Goal: Communication & Community: Answer question/provide support

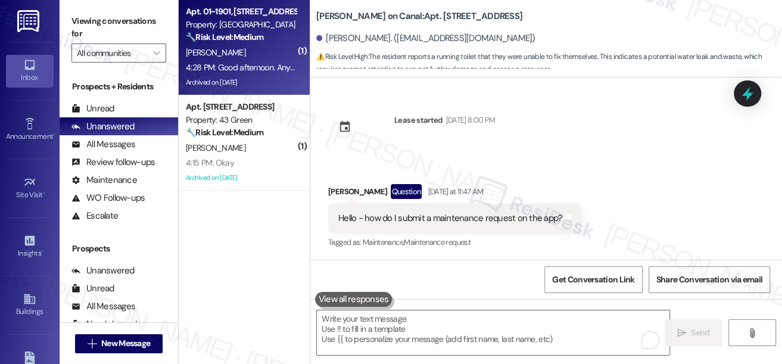
click at [266, 68] on div "4:28 PM: Good afternoon. Any updates on the portal being open? 4:28 PM: Good af…" at bounding box center [299, 67] width 227 height 11
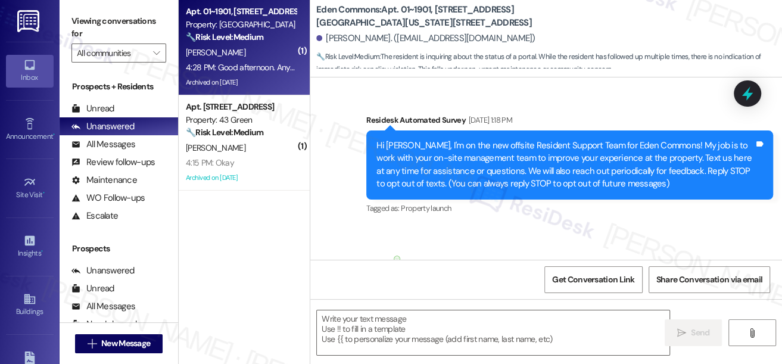
scroll to position [7059, 0]
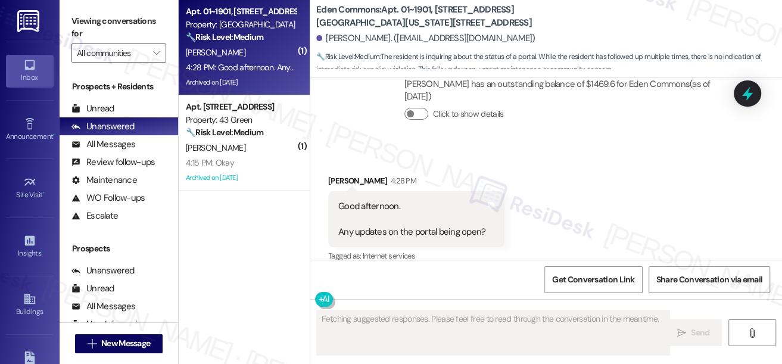
click at [367, 223] on div "Good afternoon. Any updates on the portal being open?" at bounding box center [411, 219] width 147 height 38
click at [368, 223] on div "Good afternoon. Any updates on the portal being open?" at bounding box center [411, 219] width 147 height 38
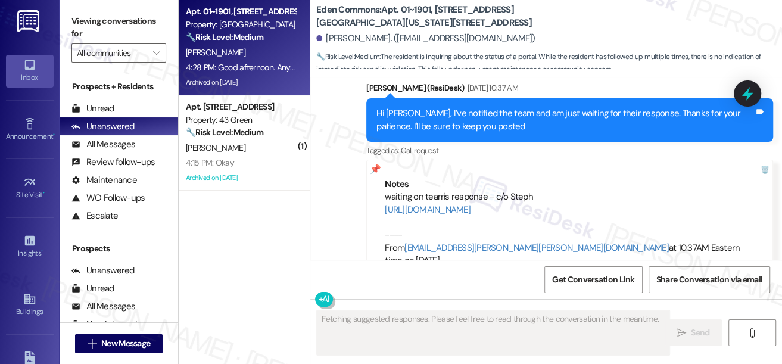
scroll to position [6788, 0]
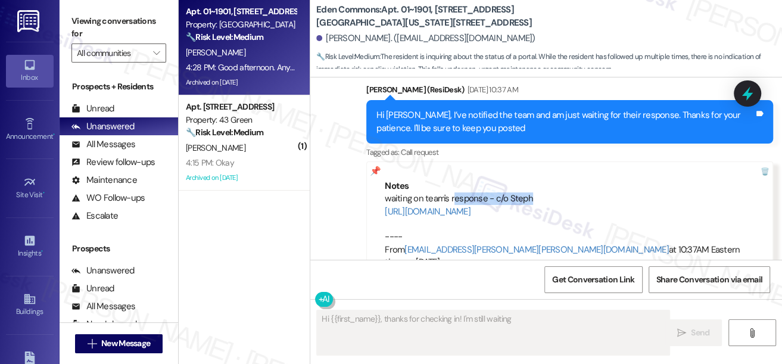
drag, startPoint x: 453, startPoint y: 170, endPoint x: 543, endPoint y: 170, distance: 89.4
click at [543, 192] on div "waiting on team's response - c/o Steph [URL][DOMAIN_NAME] ---- From [EMAIL_ADDR…" at bounding box center [570, 230] width 370 height 77
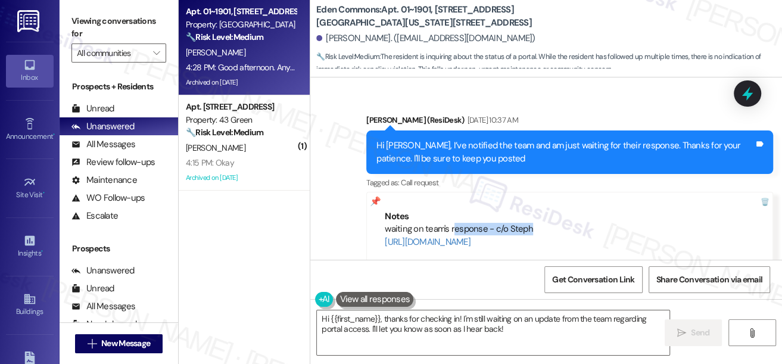
scroll to position [6734, 0]
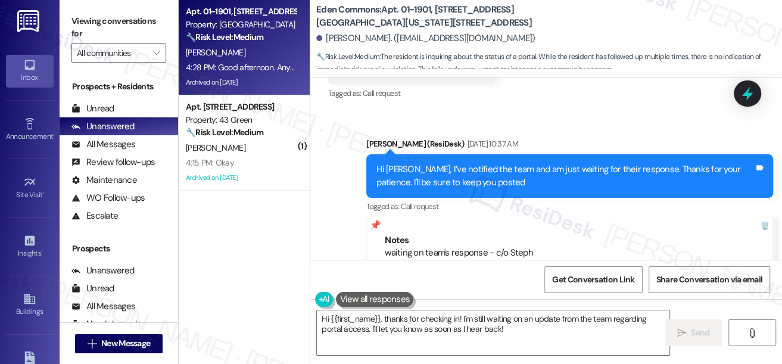
click at [470, 163] on div "Hi [PERSON_NAME], I’ve notified the team and am just waiting for their response…" at bounding box center [566, 176] width 378 height 26
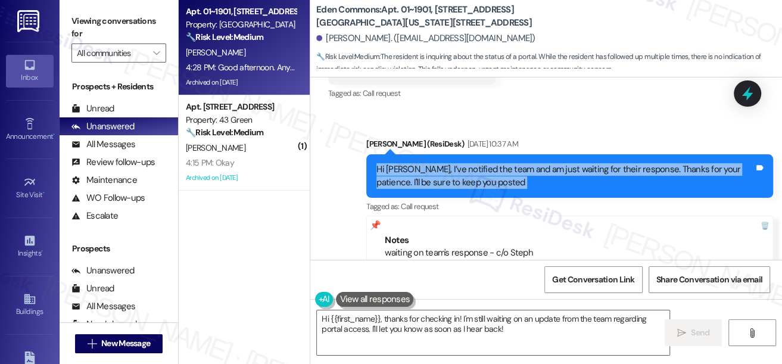
click at [470, 163] on div "Hi [PERSON_NAME], I’ve notified the team and am just waiting for their response…" at bounding box center [566, 176] width 378 height 26
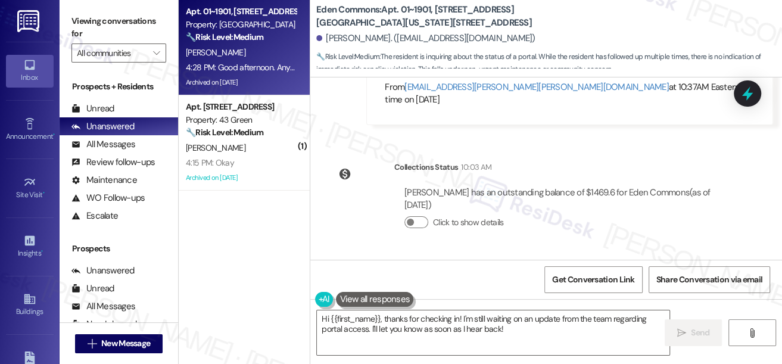
scroll to position [7059, 0]
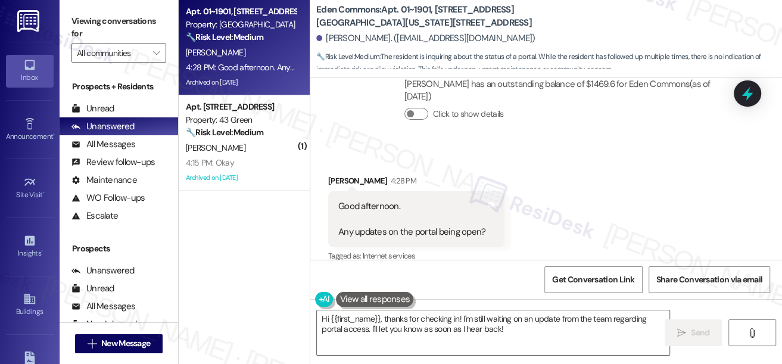
click at [396, 212] on div "Good afternoon. Any updates on the portal being open?" at bounding box center [411, 219] width 147 height 38
click at [485, 329] on textarea "Hi {{first_name}}, thanks for checking in! I'm still waiting on an update from …" at bounding box center [493, 332] width 353 height 45
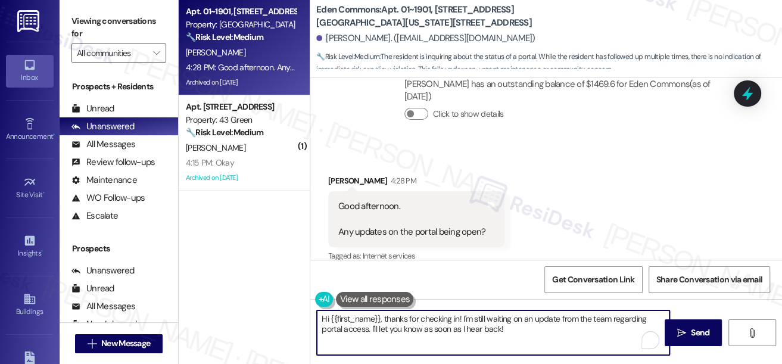
click at [486, 329] on textarea "Hi {{first_name}}, thanks for checking in! I'm still waiting on an update from …" at bounding box center [493, 332] width 353 height 45
click at [539, 330] on textarea "Hi {{first_name}}, thanks for checking in! I'm still waiting on an update from …" at bounding box center [493, 332] width 353 height 45
drag, startPoint x: 558, startPoint y: 333, endPoint x: 383, endPoint y: 332, distance: 174.6
click at [377, 334] on textarea "Hi {{first_name}}, thanks for checking in! I'm still waiting on an update from …" at bounding box center [493, 332] width 353 height 45
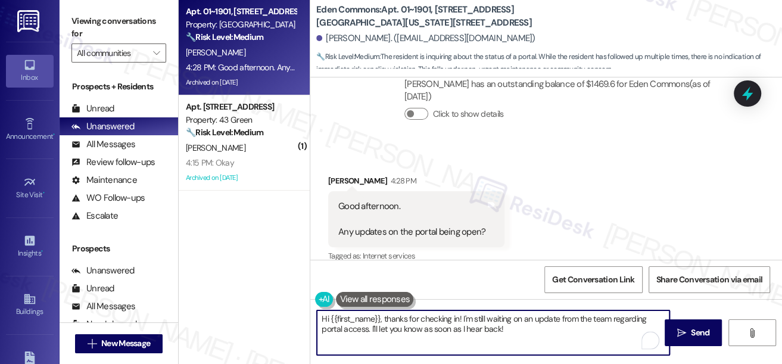
click at [514, 331] on textarea "Hi {{first_name}}, thanks for checking in! I'm still waiting on an update from …" at bounding box center [493, 332] width 353 height 45
click at [341, 175] on div "[PERSON_NAME] 4:28 PM" at bounding box center [416, 183] width 176 height 17
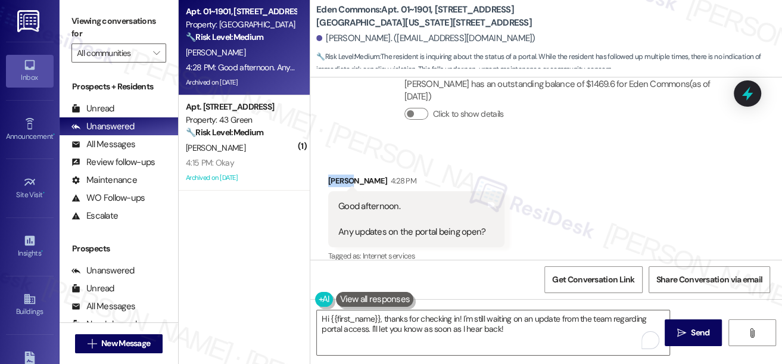
click at [341, 175] on div "[PERSON_NAME] 4:28 PM" at bounding box center [416, 183] width 176 height 17
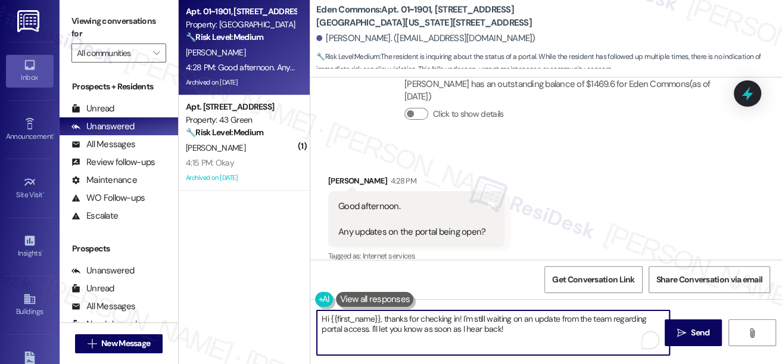
click at [406, 319] on textarea "Hi {{first_name}}, thanks for checking in! I'm still waiting on an update from …" at bounding box center [493, 332] width 353 height 45
click at [525, 251] on div "Received via SMS [PERSON_NAME] 4:28 PM Good afternoon. Any updates on the porta…" at bounding box center [546, 211] width 472 height 126
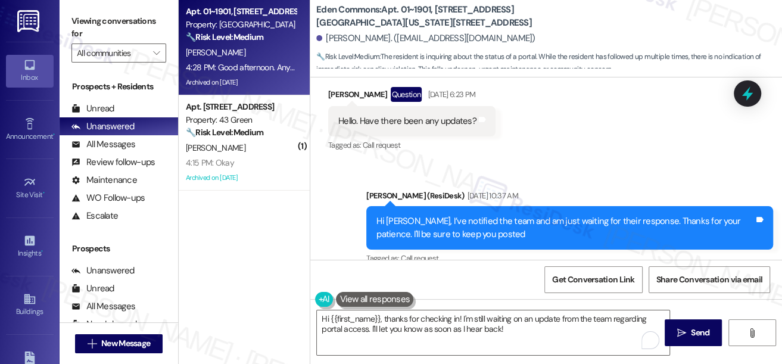
scroll to position [6679, 0]
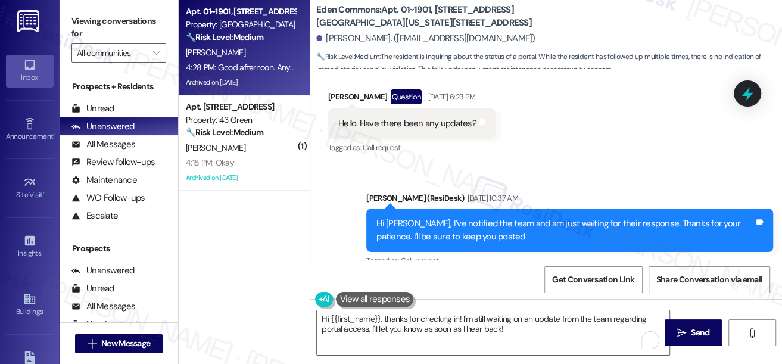
click at [380, 117] on div "Hello. Have there been any updates?" at bounding box center [407, 123] width 138 height 13
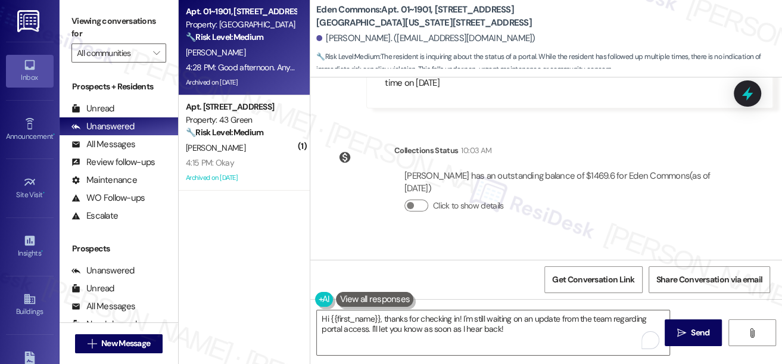
scroll to position [7059, 0]
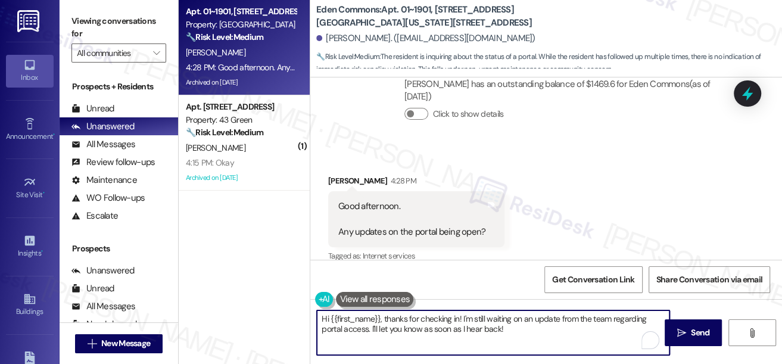
drag, startPoint x: 410, startPoint y: 321, endPoint x: 556, endPoint y: 328, distance: 146.2
click at [556, 328] on textarea "Hi {{first_name}}, thanks for checking in! I'm still waiting on an update from …" at bounding box center [493, 332] width 353 height 45
drag, startPoint x: 527, startPoint y: 329, endPoint x: 477, endPoint y: 321, distance: 50.8
click at [477, 321] on textarea "Hi {{first_name}}, thanks for checking in! I'm still waiting on an update from …" at bounding box center [493, 332] width 353 height 45
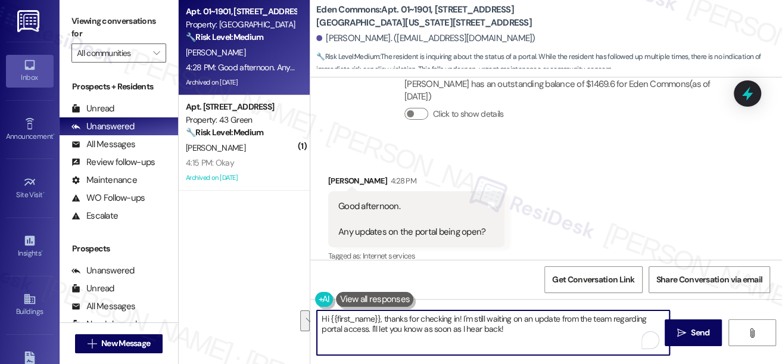
click at [477, 321] on textarea "Hi {{first_name}}, thanks for checking in! I'm still waiting on an update from …" at bounding box center [493, 332] width 353 height 45
click at [464, 341] on textarea "Hi {{first_name}}, thanks for checking in! I'm still waiting on an update from …" at bounding box center [493, 332] width 353 height 45
click at [529, 328] on textarea "Hi {{first_name}}, thanks for checking in! I'm still waiting on an update from …" at bounding box center [493, 332] width 353 height 45
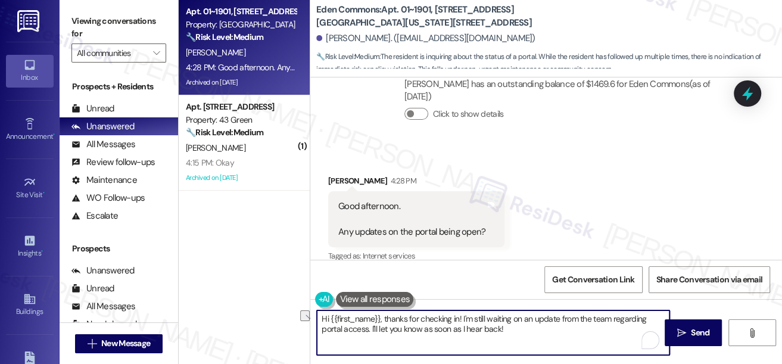
drag, startPoint x: 464, startPoint y: 318, endPoint x: 558, endPoint y: 314, distance: 94.2
click at [558, 314] on textarea "Hi {{first_name}}, thanks for checking in! I'm still waiting on an update from …" at bounding box center [493, 332] width 353 height 45
click at [486, 322] on textarea "Hi {{first_name}}, thanks for checking in! I'm still waiting on an update from …" at bounding box center [493, 332] width 353 height 45
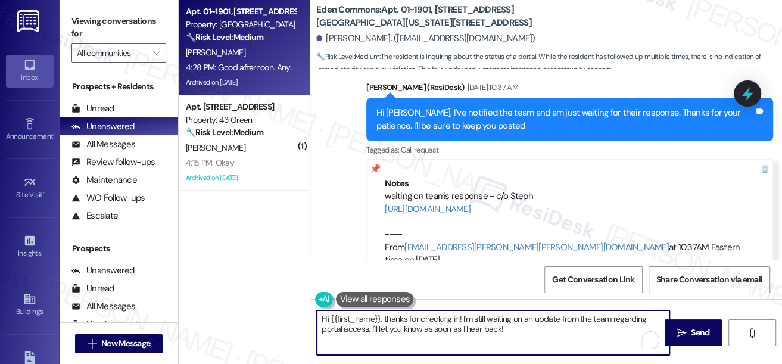
scroll to position [6842, 0]
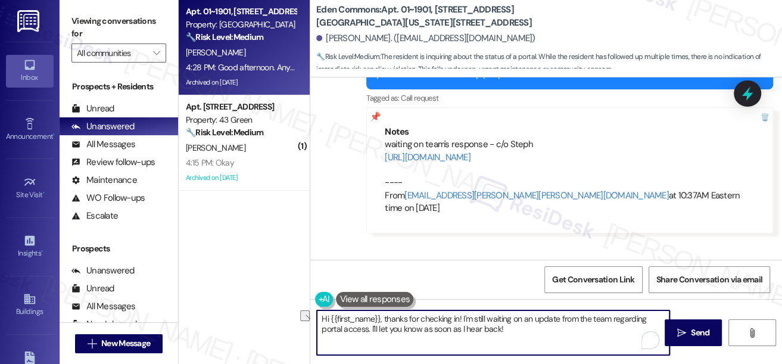
drag, startPoint x: 462, startPoint y: 318, endPoint x: 577, endPoint y: 318, distance: 114.4
click at [577, 318] on textarea "Hi {{first_name}}, thanks for checking in! I'm still waiting on an update from …" at bounding box center [493, 332] width 353 height 45
click at [532, 331] on textarea "Hi {{first_name}}, thanks for checking in! I'll go ahead and follow up with the…" at bounding box center [493, 332] width 353 height 45
click at [506, 325] on textarea "Hi {{first_name}}, thanks for checking in! I'll go ahead and follow up with the…" at bounding box center [493, 332] width 353 height 45
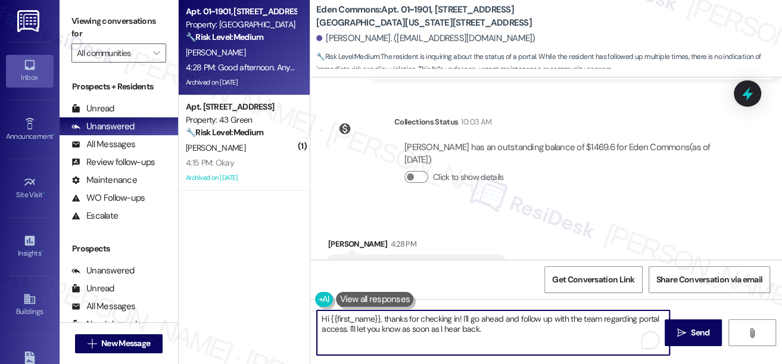
scroll to position [7059, 0]
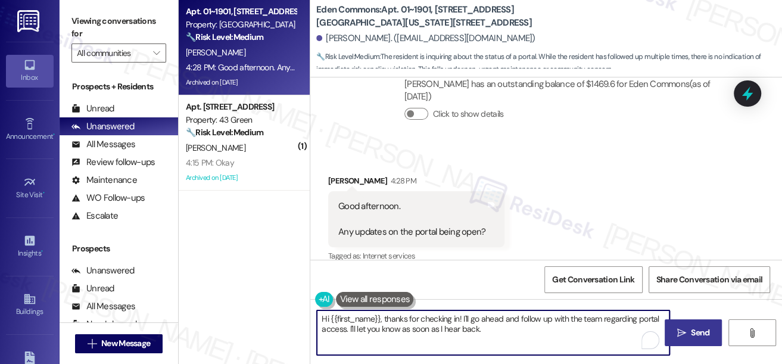
type textarea "Hi {{first_name}}, thanks for checking in! I'll go ahead and follow up with the…"
click at [699, 334] on span "Send" at bounding box center [700, 332] width 18 height 13
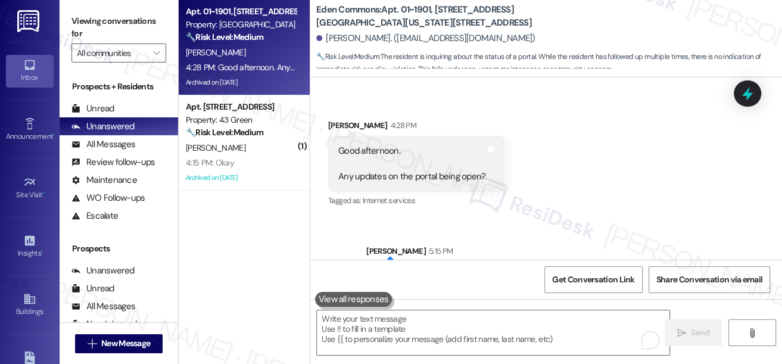
scroll to position [7154, 0]
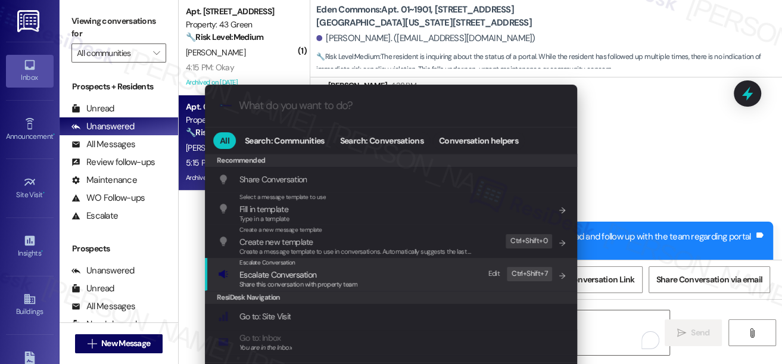
click at [353, 273] on span "Escalate Conversation" at bounding box center [299, 274] width 118 height 13
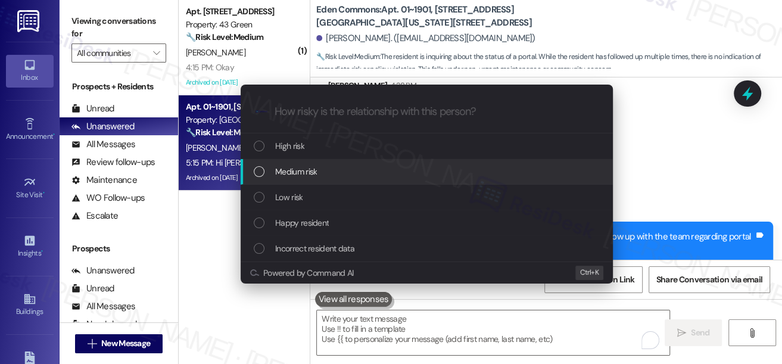
click at [303, 167] on span "Medium risk" at bounding box center [296, 171] width 42 height 13
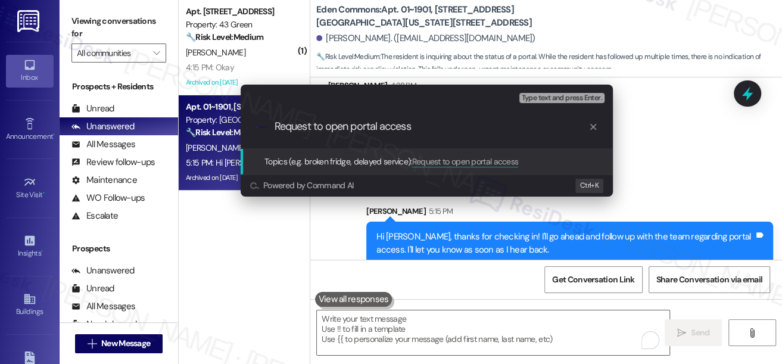
click at [344, 126] on input "Request to open portal access" at bounding box center [432, 126] width 314 height 13
type input "Request to allow portal access"
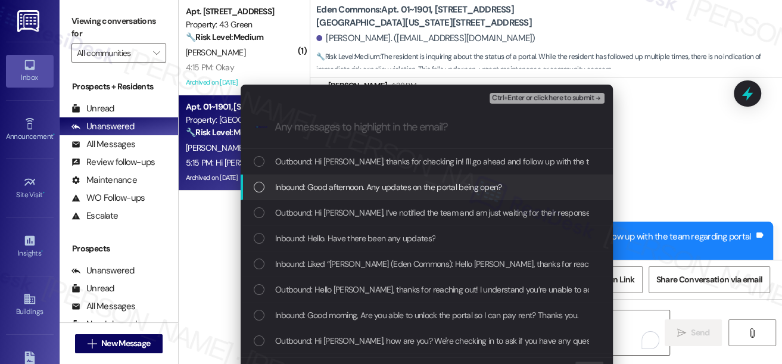
click at [349, 189] on span "Inbound: Good afternoon. Any updates on the portal being open?" at bounding box center [388, 187] width 227 height 13
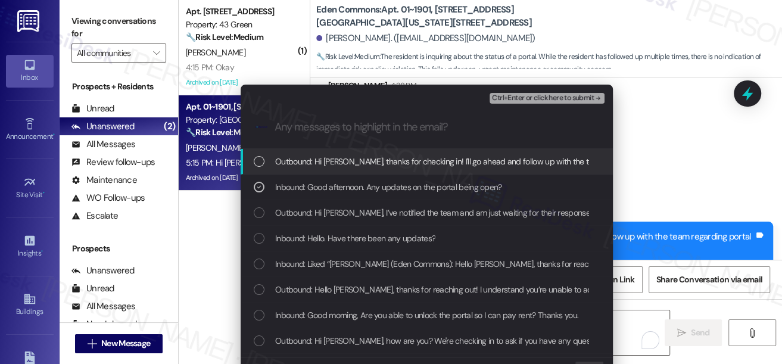
click at [357, 313] on span "Inbound: Good morning, Are you able to unlock the portal so I can pay rent? Tha…" at bounding box center [426, 315] width 303 height 13
click at [559, 94] on span "Ctrl+Enter or click here to submit" at bounding box center [543, 98] width 102 height 8
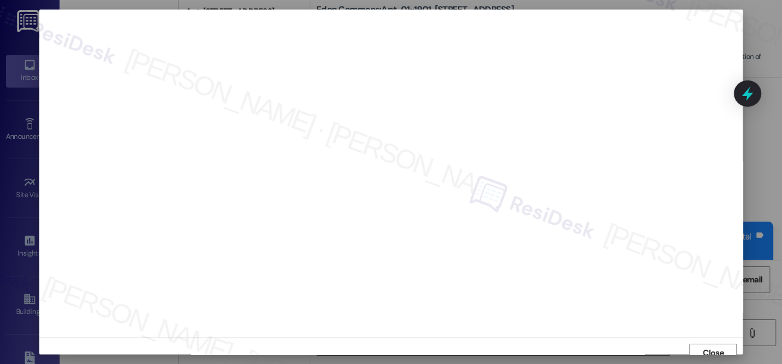
scroll to position [8, 0]
click at [696, 338] on button "Close" at bounding box center [713, 345] width 48 height 19
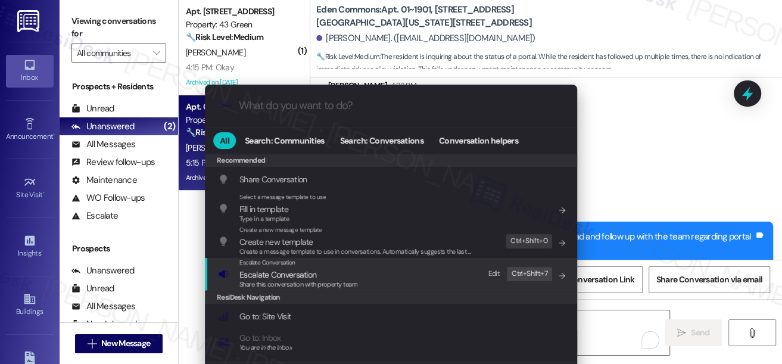
click at [340, 272] on span "Escalate Conversation" at bounding box center [299, 274] width 118 height 13
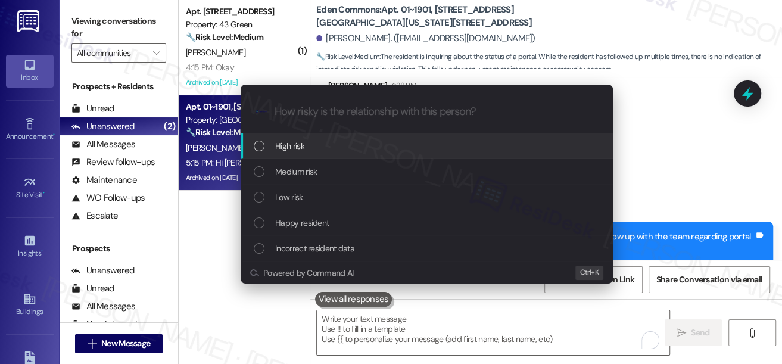
click at [665, 112] on div "Escalate Conversation How risky is the relationship with this person? Topics (e…" at bounding box center [391, 182] width 782 height 364
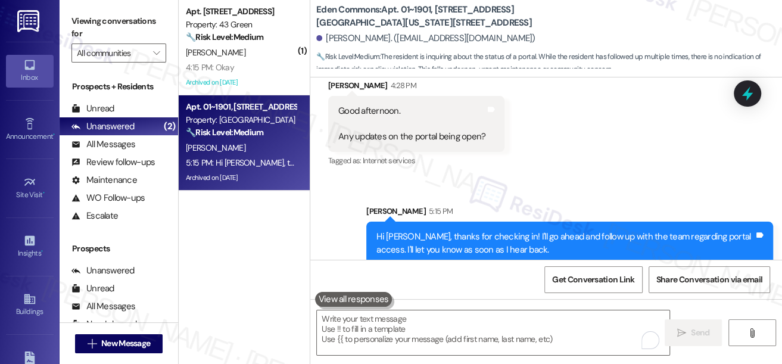
click at [89, 15] on label "Viewing conversations for" at bounding box center [118, 28] width 95 height 32
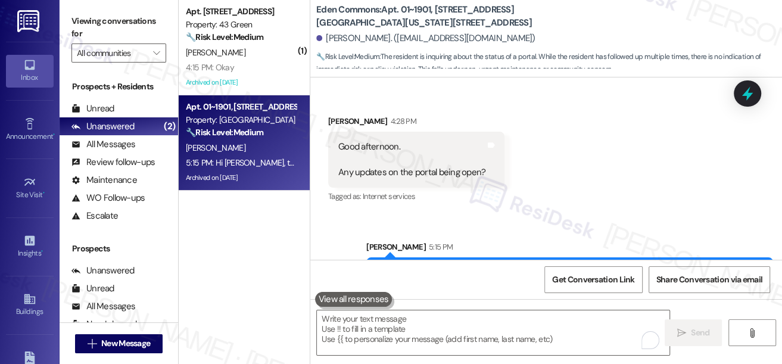
scroll to position [7100, 0]
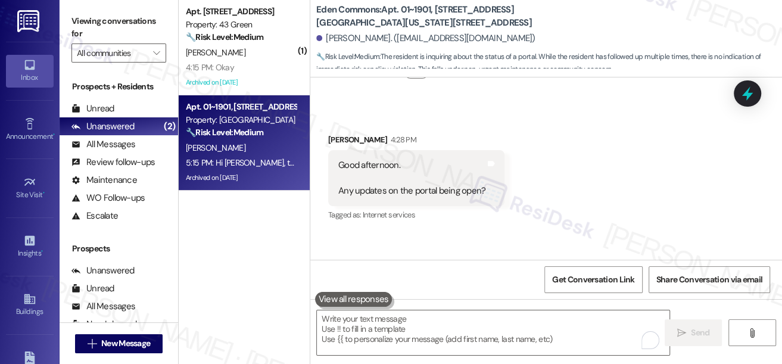
click at [408, 176] on div "Good afternoon. Any updates on the portal being open?" at bounding box center [411, 178] width 147 height 38
click at [571, 107] on div "Received via SMS [PERSON_NAME] 4:28 PM Good afternoon. Any updates on the porta…" at bounding box center [546, 170] width 472 height 126
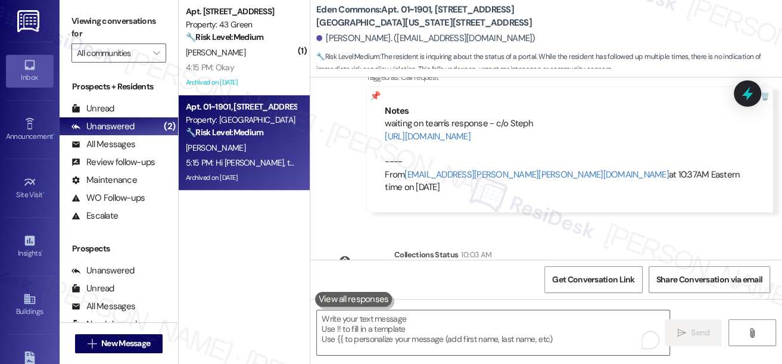
scroll to position [6775, 0]
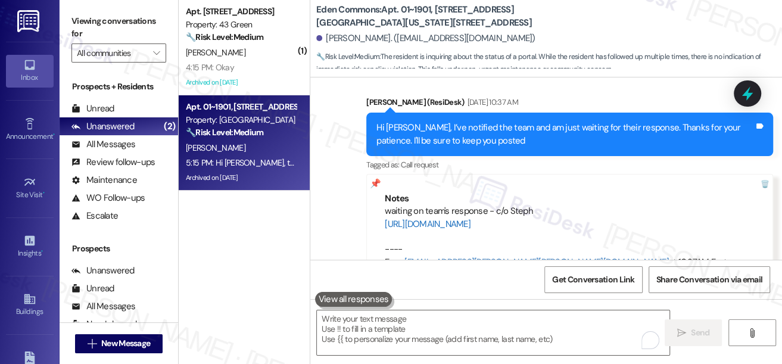
click at [471, 218] on link "[URL][DOMAIN_NAME]" at bounding box center [428, 224] width 86 height 12
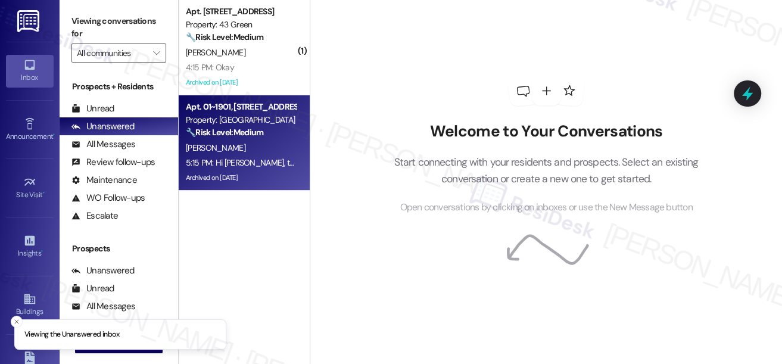
click at [304, 128] on div "Apt. 01~1901, [STREET_ADDRESS][GEOGRAPHIC_DATA][US_STATE][STREET_ADDRESS] Prope…" at bounding box center [244, 142] width 131 height 95
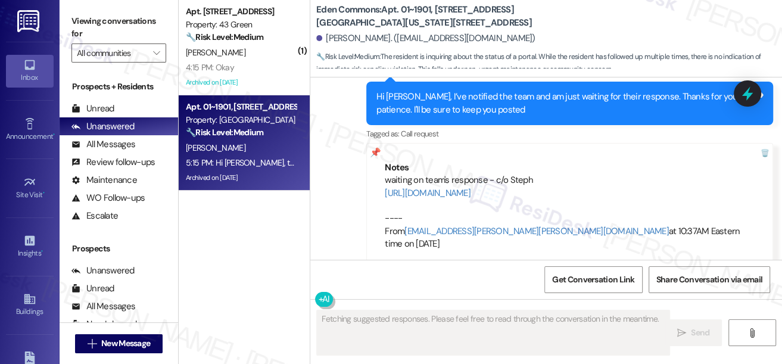
scroll to position [6740, 0]
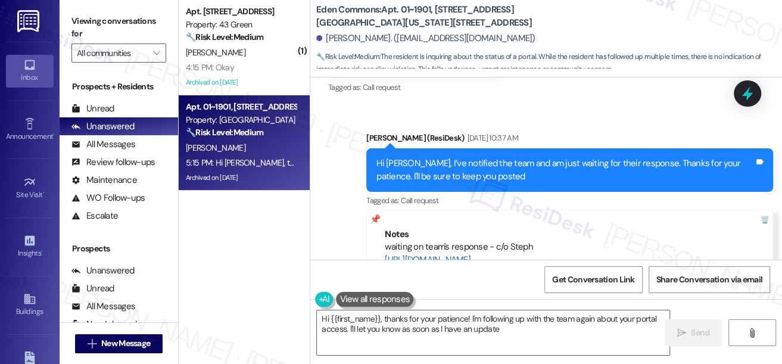
type textarea "Hi {{first_name}}, thanks for your patience! I'm following up with the team aga…"
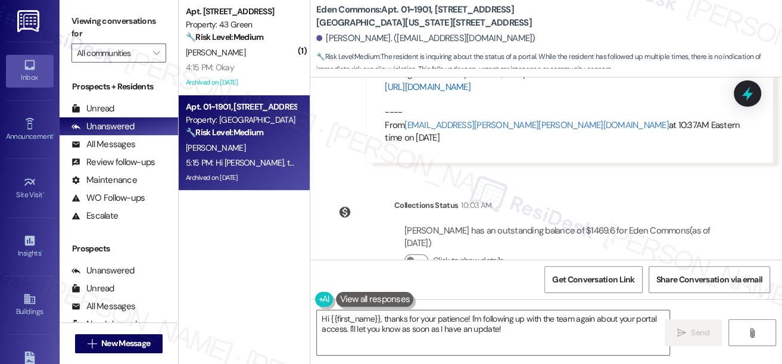
scroll to position [6793, 0]
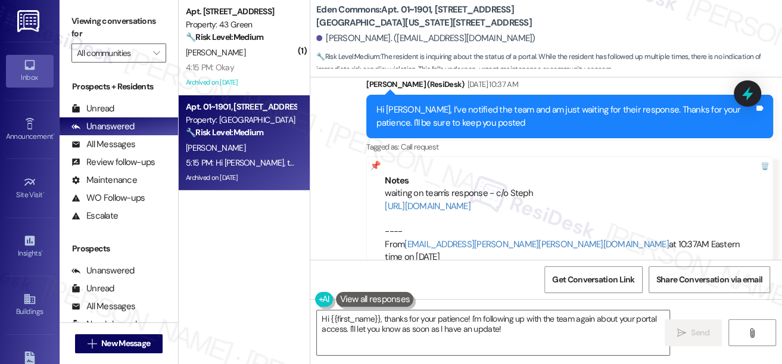
drag, startPoint x: 511, startPoint y: 184, endPoint x: 322, endPoint y: 168, distance: 189.5
click at [322, 168] on div "Sent via SMS Sarah (ResiDesk) Aug 15, 2025 at 10:37 AM Hi Allen, I’ve notified …" at bounding box center [546, 171] width 472 height 240
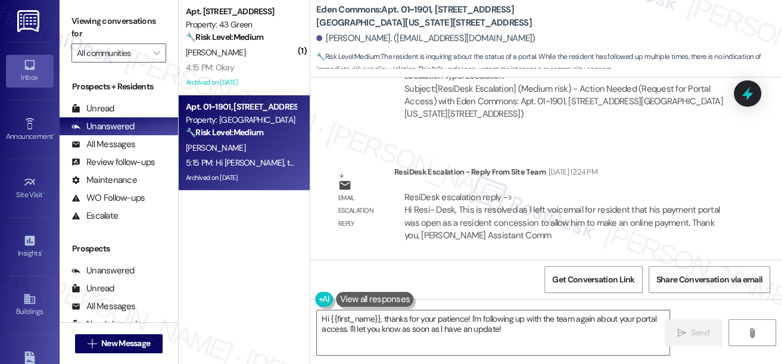
scroll to position [4898, 0]
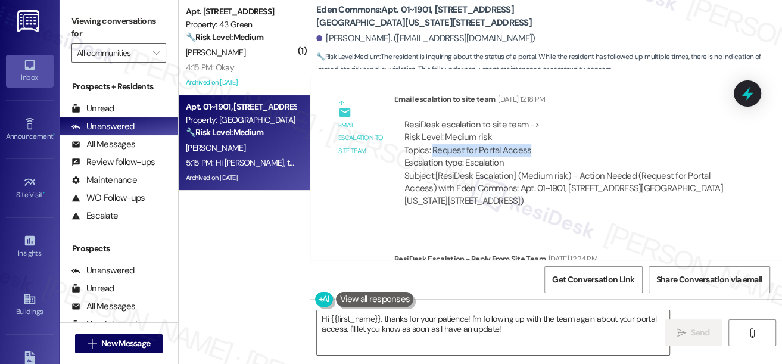
drag, startPoint x: 431, startPoint y: 136, endPoint x: 527, endPoint y: 135, distance: 96.5
click at [527, 135] on div "ResiDesk escalation to site team -> Risk Level: Medium risk Topics: Request for…" at bounding box center [565, 144] width 321 height 51
copy div "Request for Portal Access"
click at [70, 25] on div "Viewing conversations for All communities " at bounding box center [119, 37] width 119 height 74
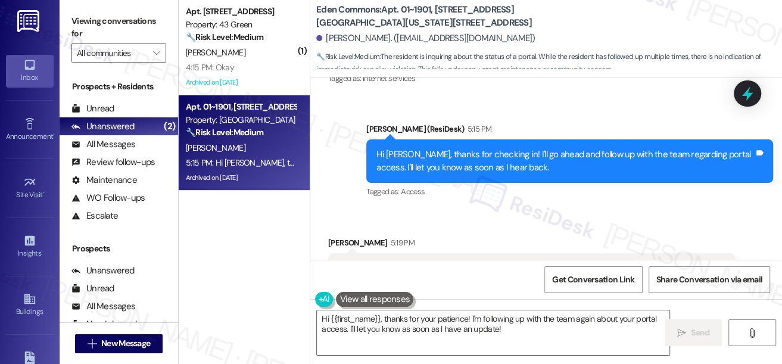
scroll to position [7267, 0]
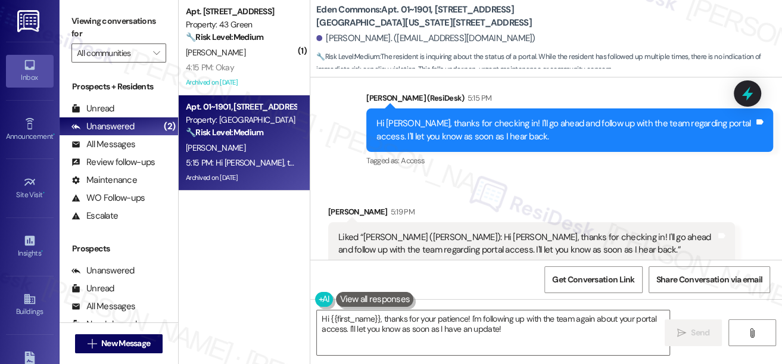
click at [85, 27] on label "Viewing conversations for" at bounding box center [118, 28] width 95 height 32
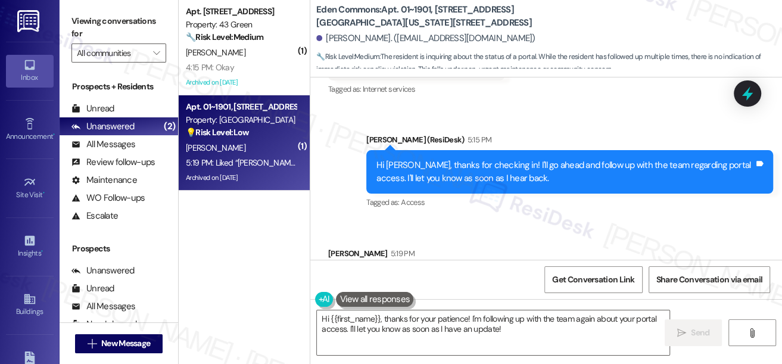
scroll to position [7160, 0]
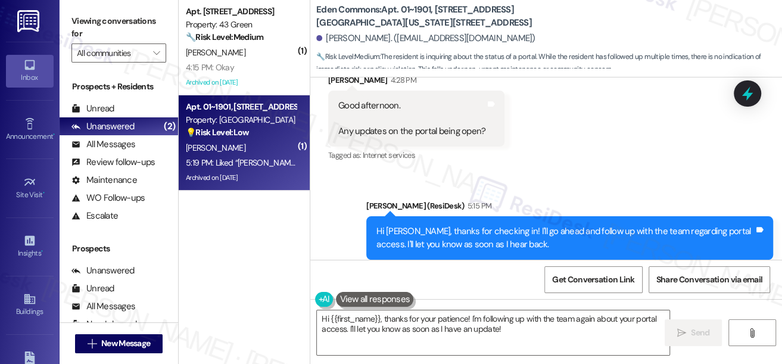
click at [499, 216] on div "Hi Allen, thanks for checking in! I'll go ahead and follow up with the team reg…" at bounding box center [569, 237] width 407 height 43
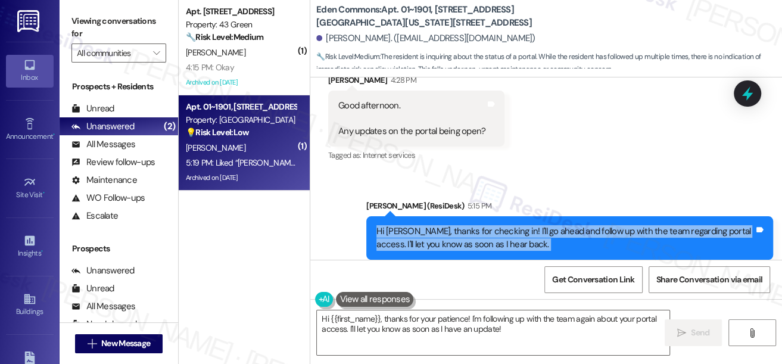
click at [499, 216] on div "Hi Allen, thanks for checking in! I'll go ahead and follow up with the team reg…" at bounding box center [569, 237] width 407 height 43
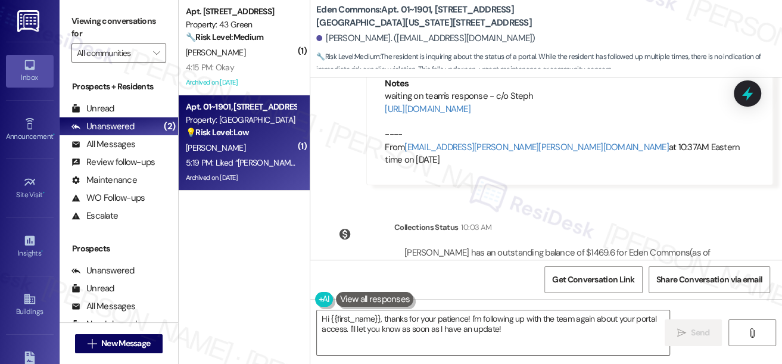
scroll to position [6889, 0]
click at [93, 28] on label "Viewing conversations for" at bounding box center [118, 28] width 95 height 32
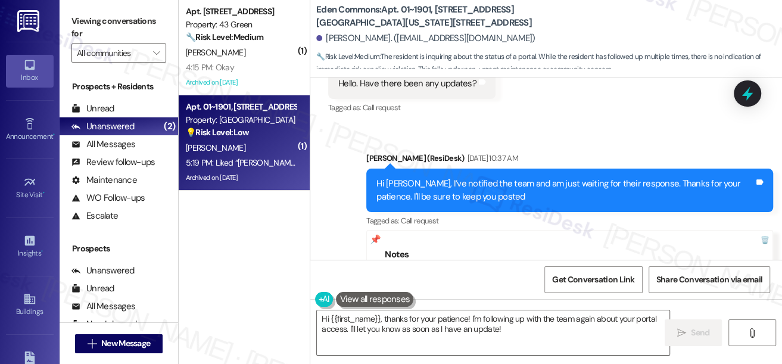
scroll to position [6672, 0]
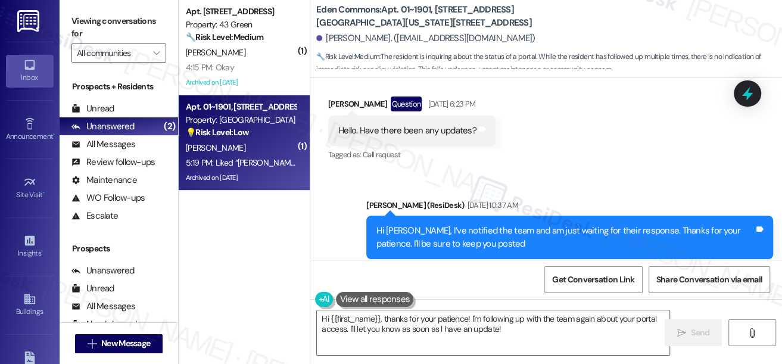
click at [91, 26] on label "Viewing conversations for" at bounding box center [118, 28] width 95 height 32
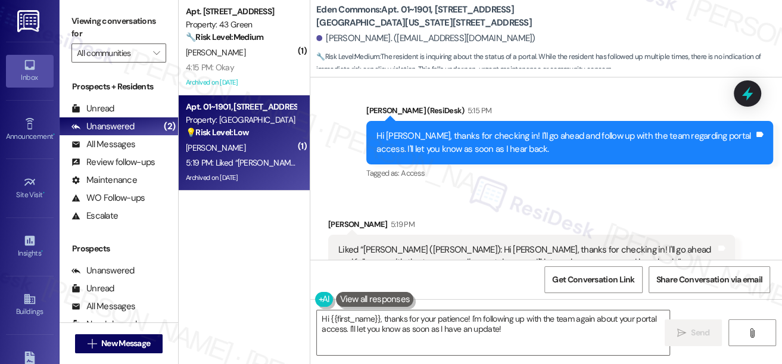
scroll to position [7268, 0]
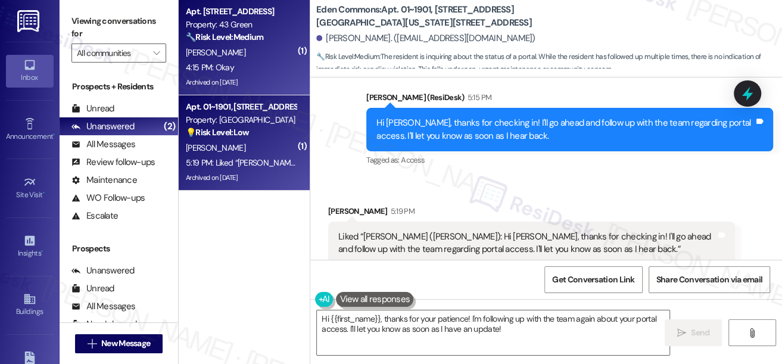
click at [268, 75] on div "Archived on [DATE]" at bounding box center [241, 82] width 113 height 15
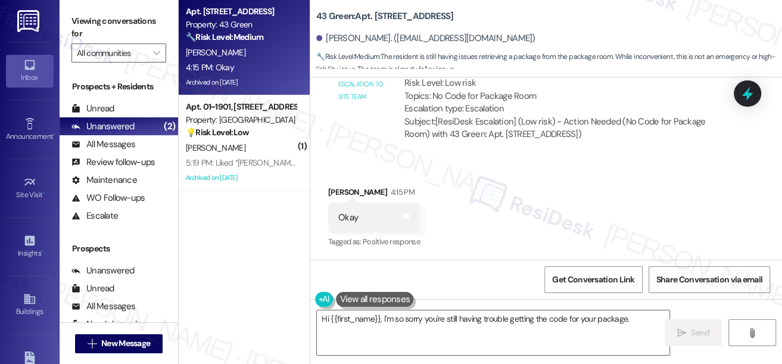
scroll to position [5762, 0]
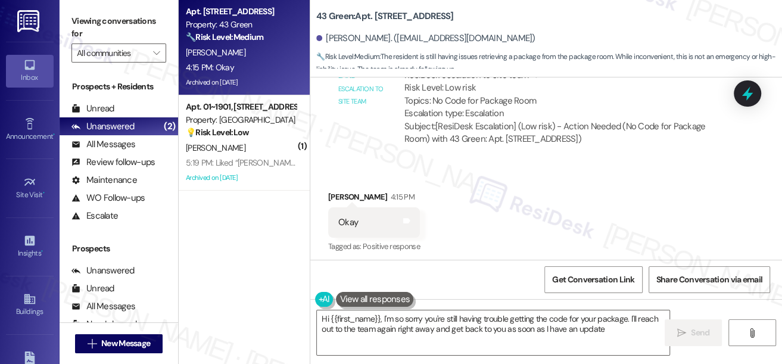
type textarea "Hi {{first_name}}, I'm so sorry you're still having trouble getting the code fo…"
drag, startPoint x: 436, startPoint y: 149, endPoint x: 559, endPoint y: 149, distance: 123.3
click at [559, 120] on div "ResiDesk escalation to site team -> Risk Level: Low risk Topics: No Code for Pa…" at bounding box center [565, 94] width 321 height 51
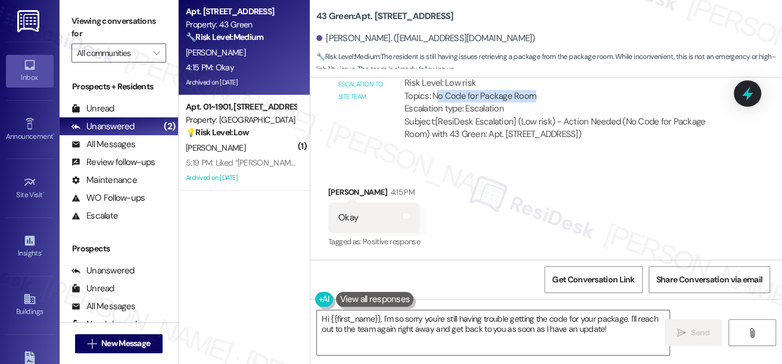
scroll to position [5817, 0]
click at [357, 217] on div "Okay" at bounding box center [348, 218] width 20 height 13
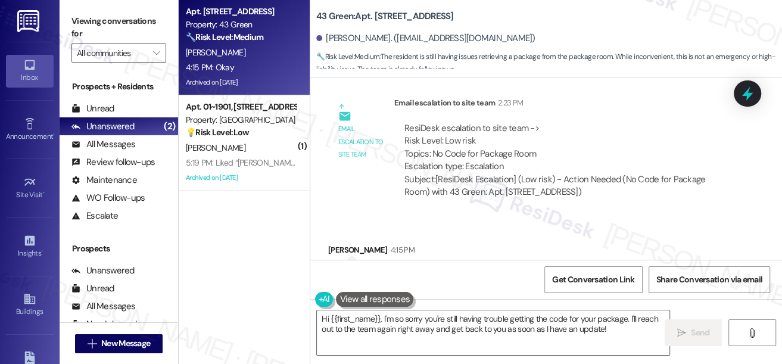
scroll to position [5600, 0]
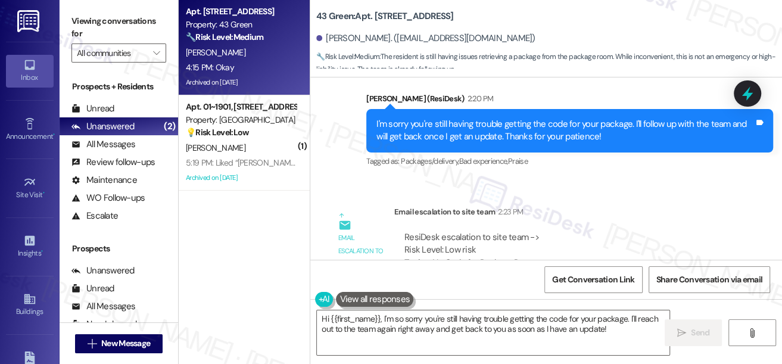
click at [500, 144] on div "I'm sorry you're still having trouble getting the code for your package. I'll f…" at bounding box center [566, 131] width 378 height 26
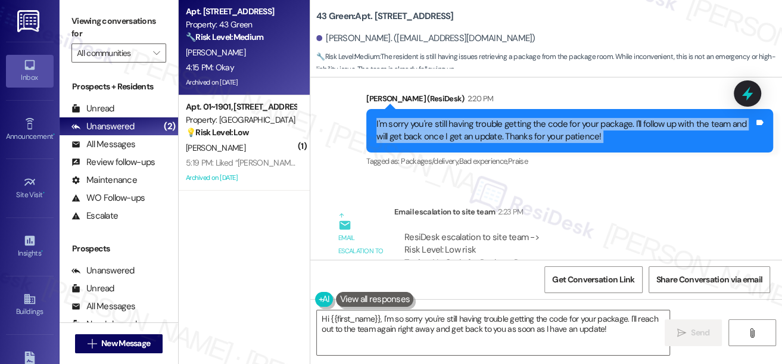
click at [500, 144] on div "I'm sorry you're still having trouble getting the code for your package. I'll f…" at bounding box center [566, 131] width 378 height 26
click at [542, 144] on div "I'm sorry you're still having trouble getting the code for your package. I'll f…" at bounding box center [566, 131] width 378 height 26
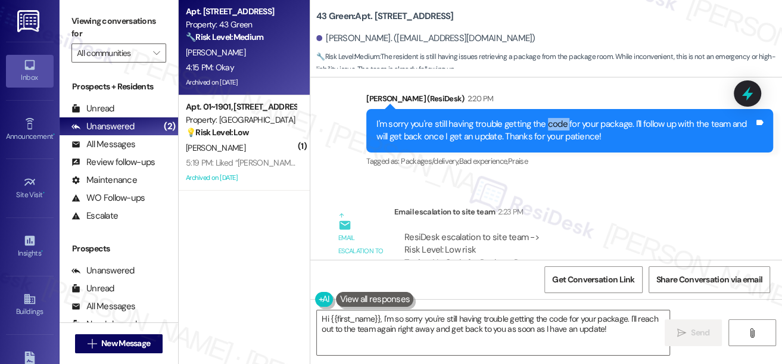
click at [542, 144] on div "I'm sorry you're still having trouble getting the code for your package. I'll f…" at bounding box center [566, 131] width 378 height 26
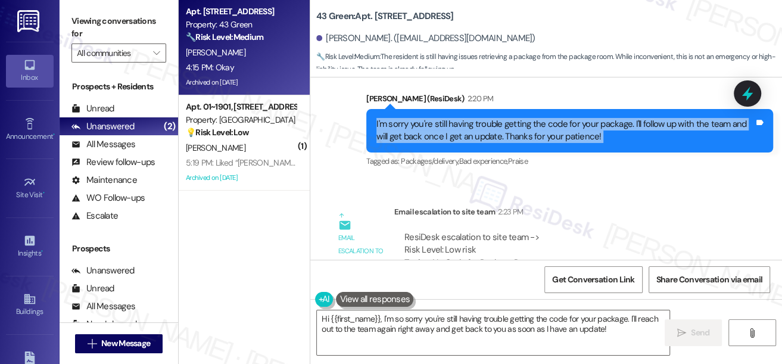
click at [542, 144] on div "I'm sorry you're still having trouble getting the code for your package. I'll f…" at bounding box center [566, 131] width 378 height 26
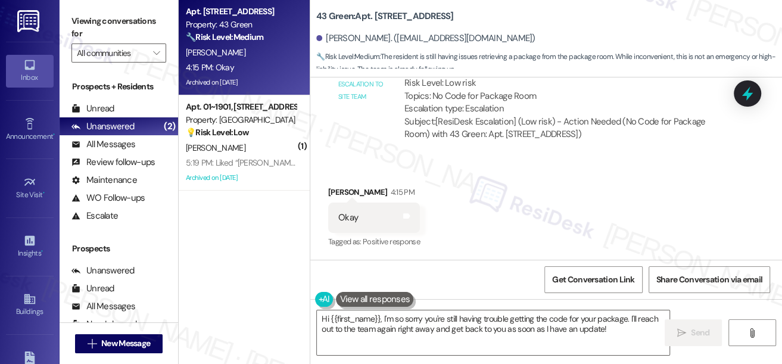
scroll to position [5817, 0]
click at [463, 326] on textarea "Hi {{first_name}}, I'm so sorry you're still having trouble getting the code fo…" at bounding box center [493, 332] width 353 height 45
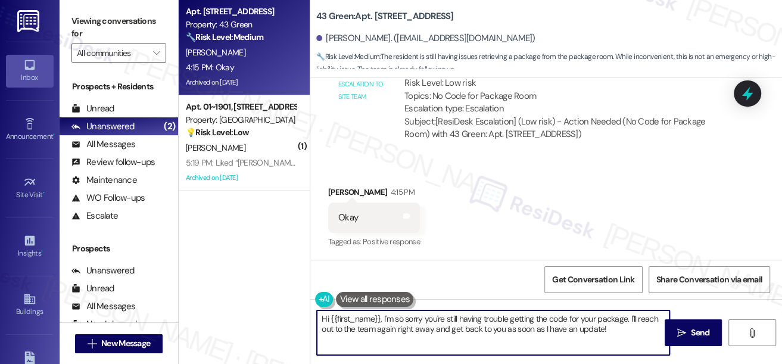
click at [463, 326] on textarea "Hi {{first_name}}, I'm so sorry you're still having trouble getting the code fo…" at bounding box center [493, 332] width 353 height 45
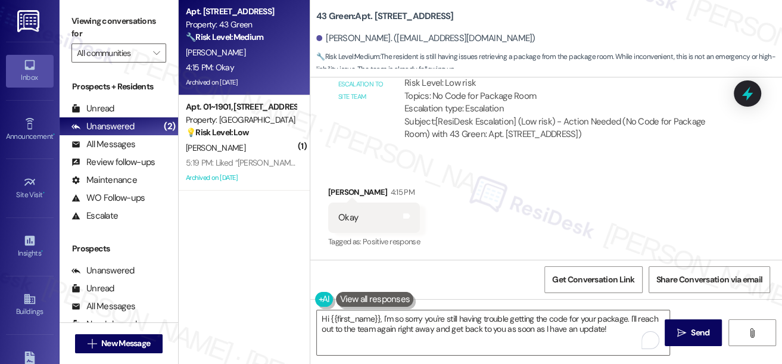
click at [449, 181] on div "Received via SMS Anthony Brewer 4:15 PM Okay Tags and notes Tagged as: Positive…" at bounding box center [546, 209] width 472 height 101
